Goal: Complete application form

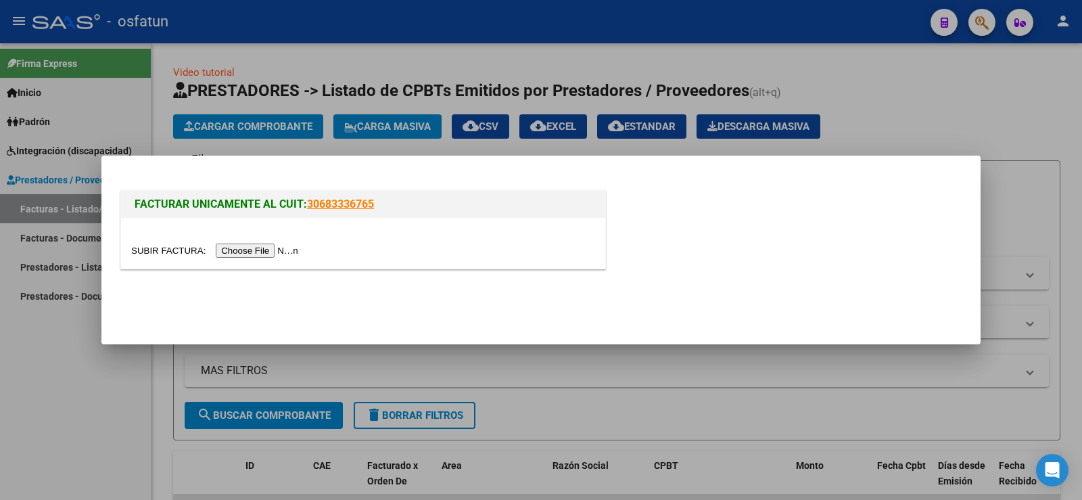
click at [247, 252] on input "file" at bounding box center [216, 251] width 171 height 14
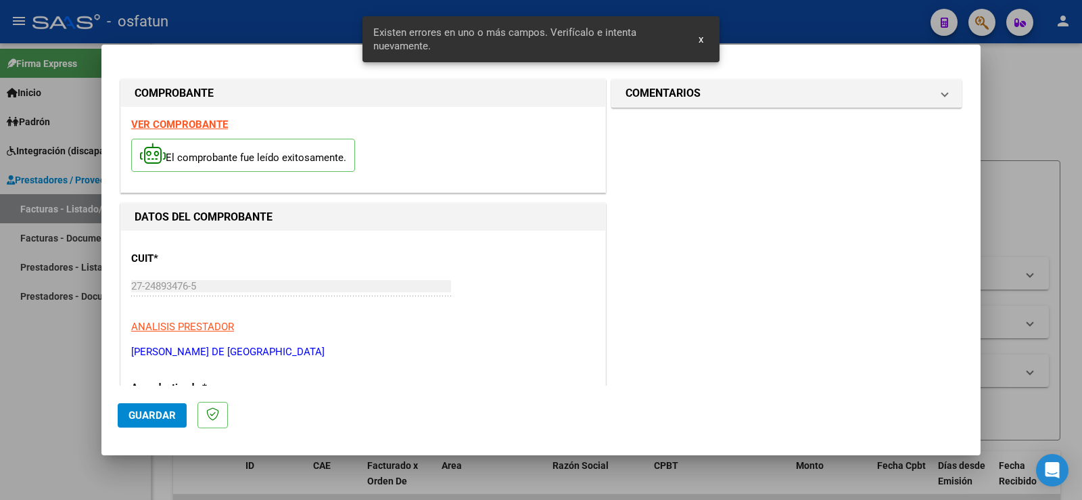
click at [185, 123] on strong "VER COMPROBANTE" at bounding box center [179, 124] width 97 height 12
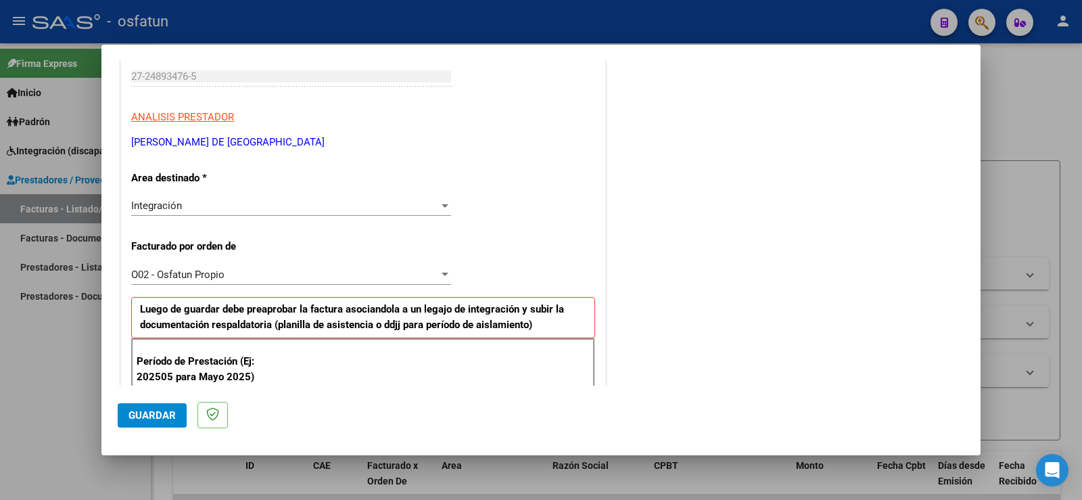
scroll to position [338, 0]
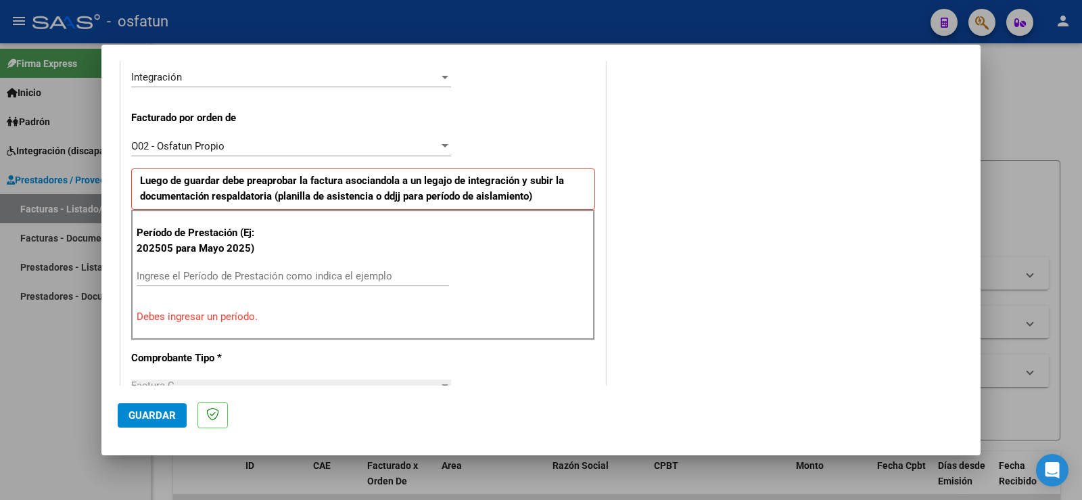
click at [183, 278] on input "Ingrese el Período de Prestación como indica el ejemplo" at bounding box center [293, 276] width 312 height 12
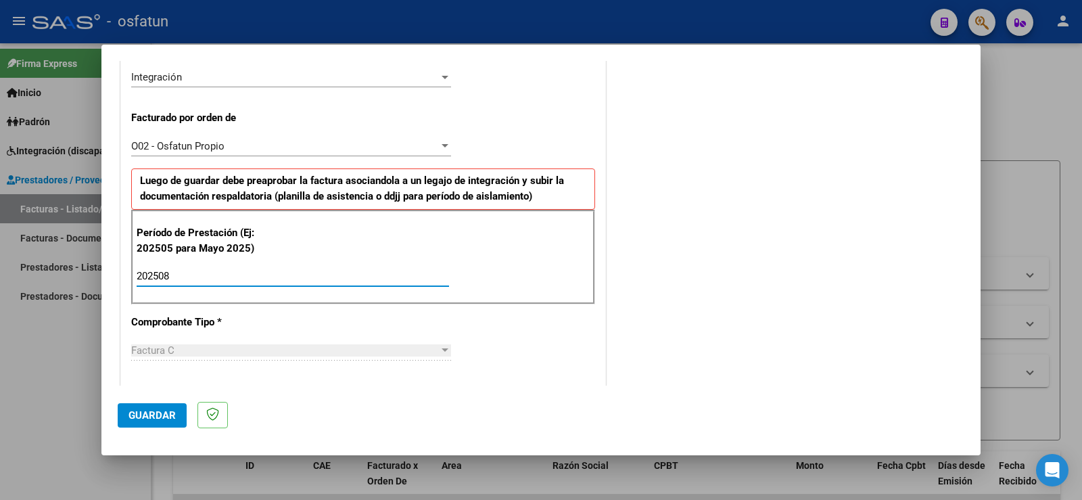
type input "202508"
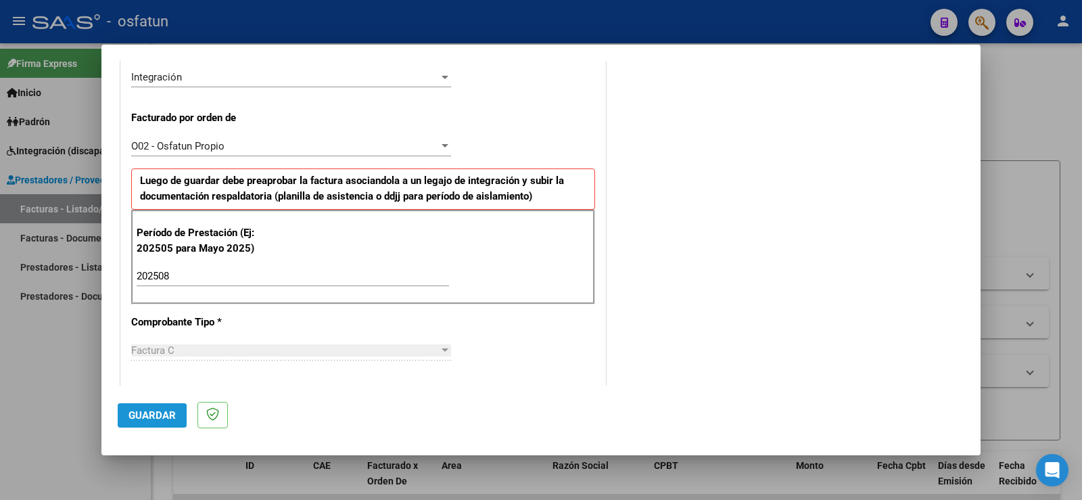
click at [147, 417] on span "Guardar" at bounding box center [152, 415] width 47 height 12
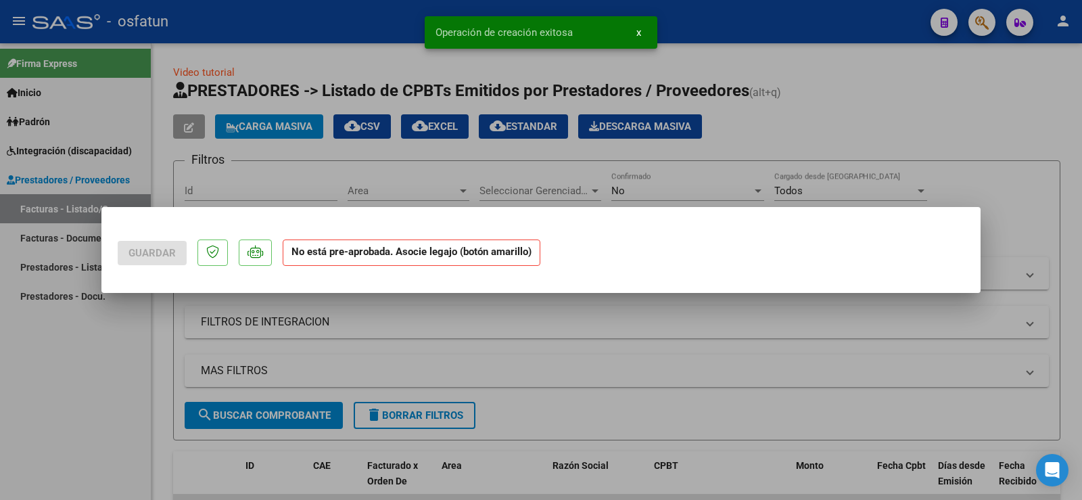
scroll to position [0, 0]
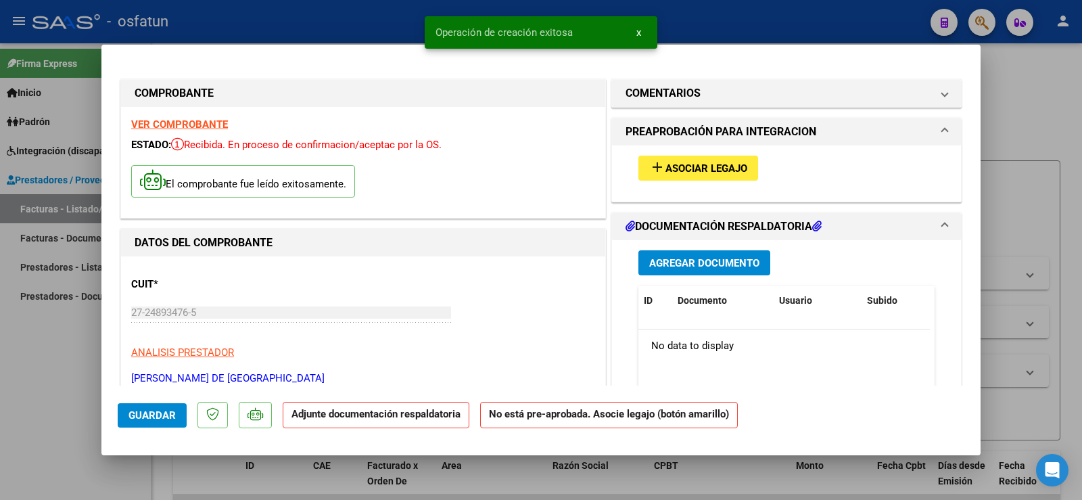
click at [715, 170] on span "Asociar Legajo" at bounding box center [707, 168] width 82 height 12
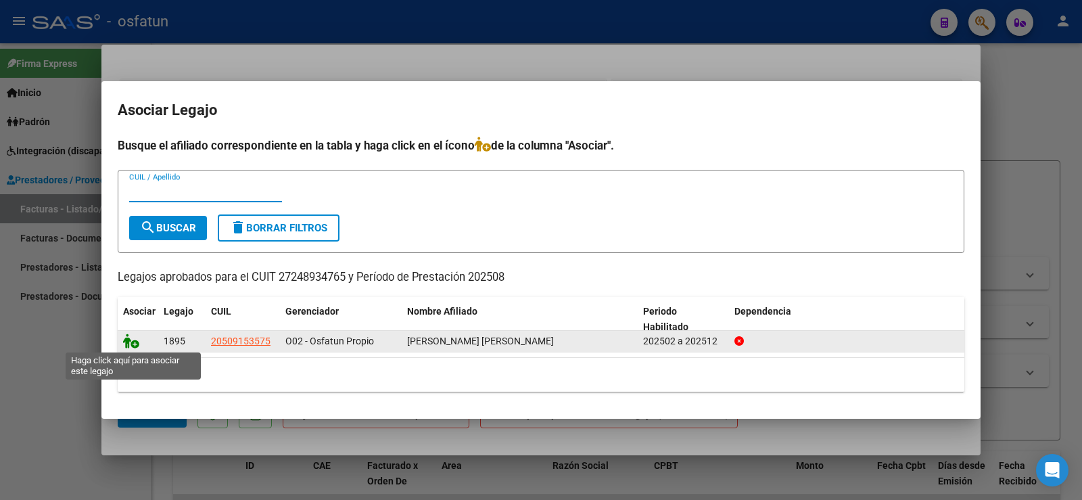
click at [126, 338] on icon at bounding box center [131, 340] width 16 height 15
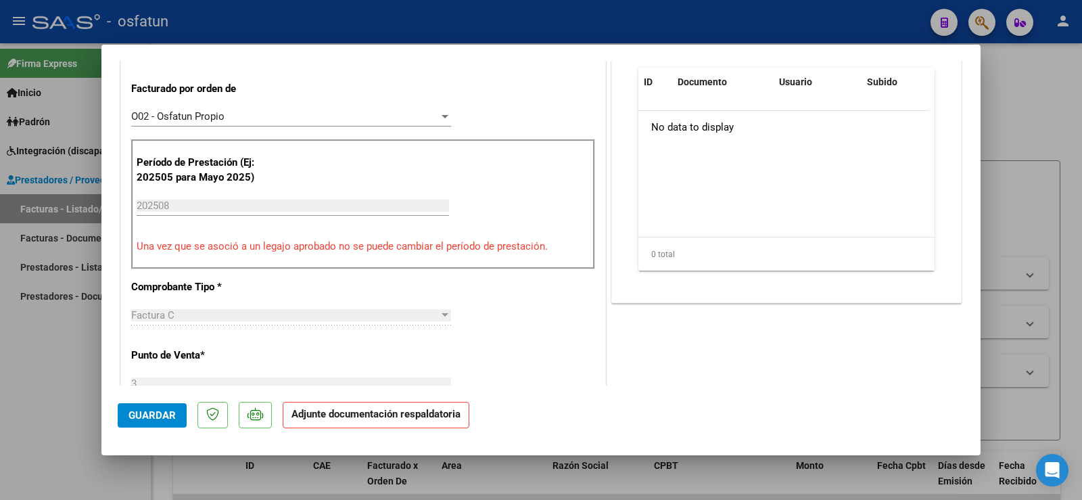
scroll to position [406, 0]
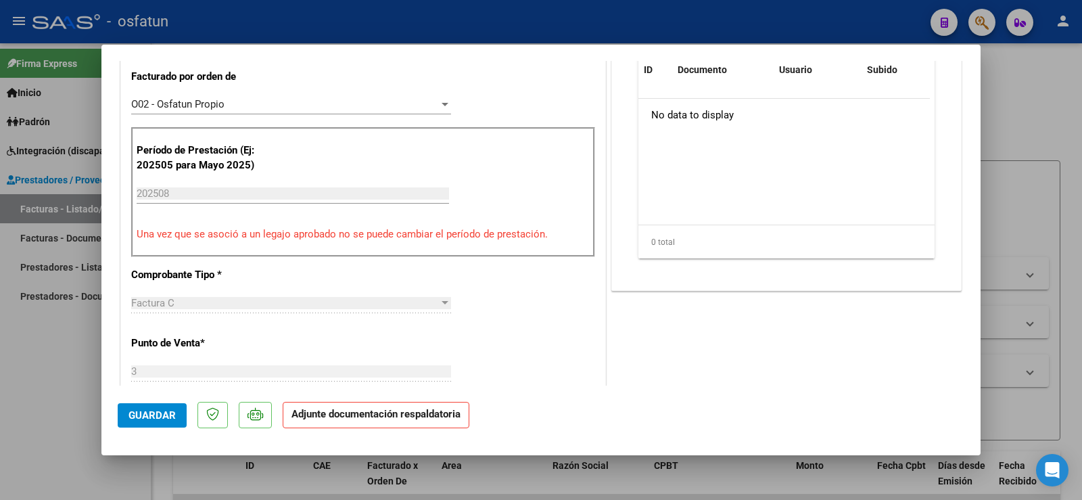
click at [37, 354] on div at bounding box center [541, 250] width 1082 height 500
type input "$ 0,00"
